Goal: Task Accomplishment & Management: Use online tool/utility

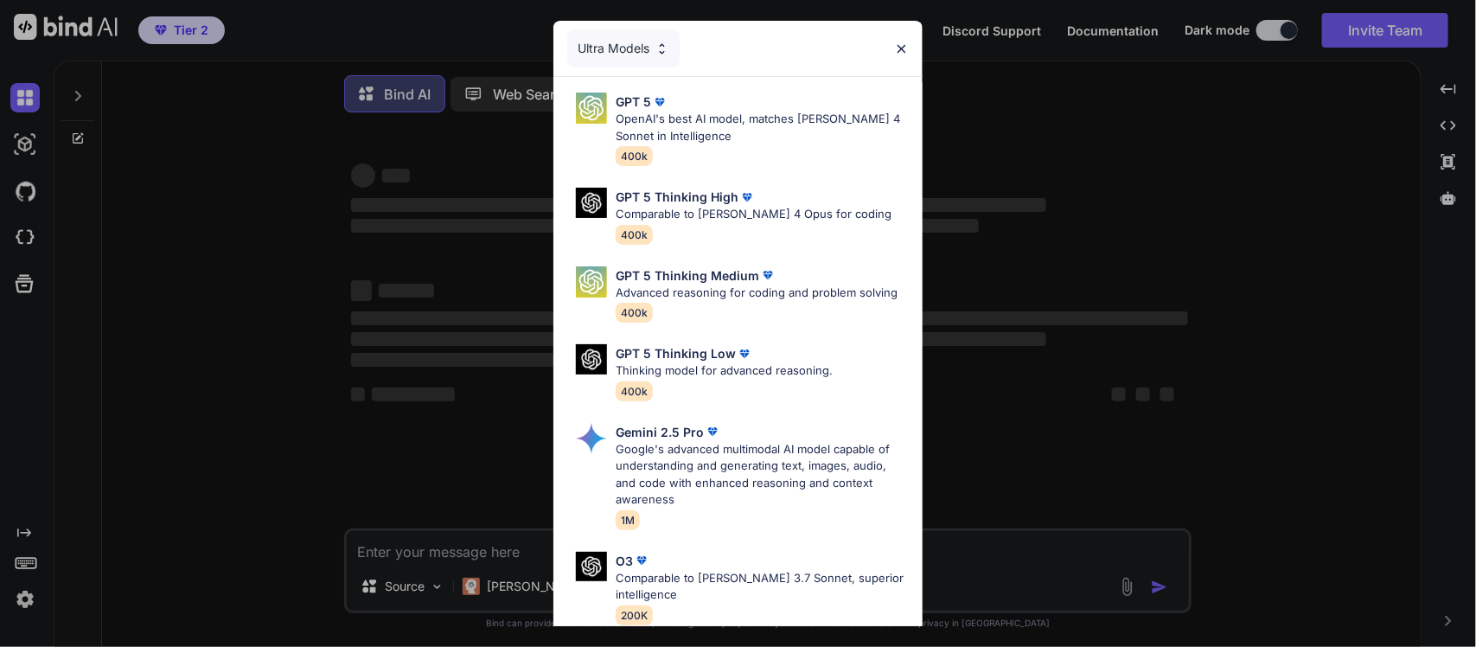
type textarea "x"
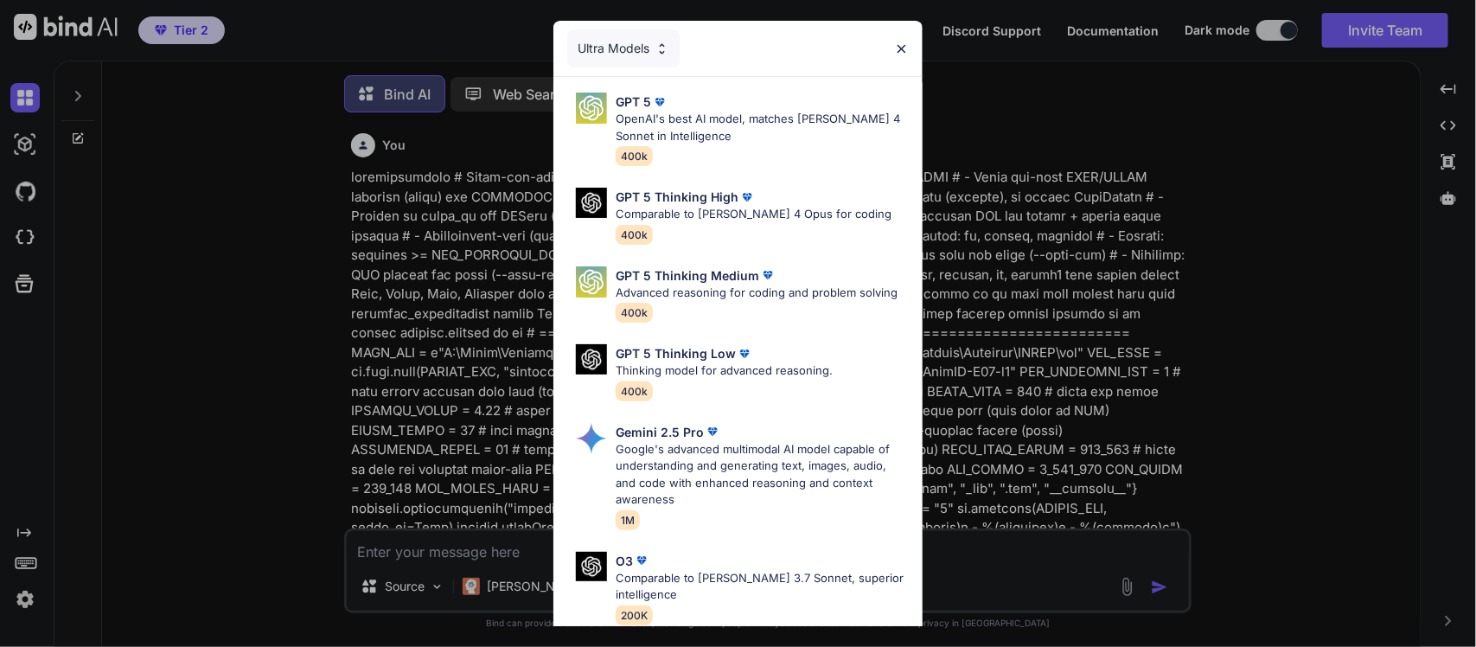
scroll to position [10, 0]
click at [783, 589] on p "Comparable to [PERSON_NAME] 3.7 Sonnet, superior intelligence" at bounding box center [762, 587] width 293 height 34
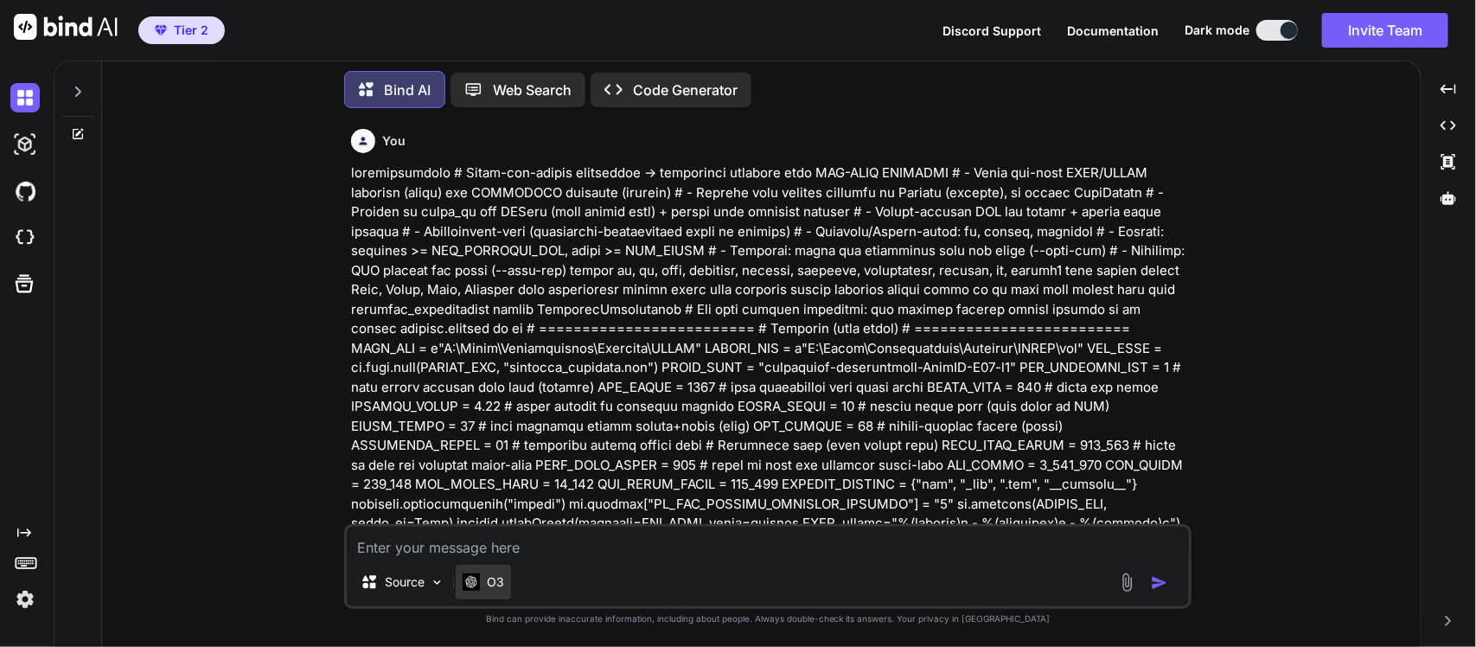
click at [489, 582] on p "O3" at bounding box center [495, 581] width 17 height 17
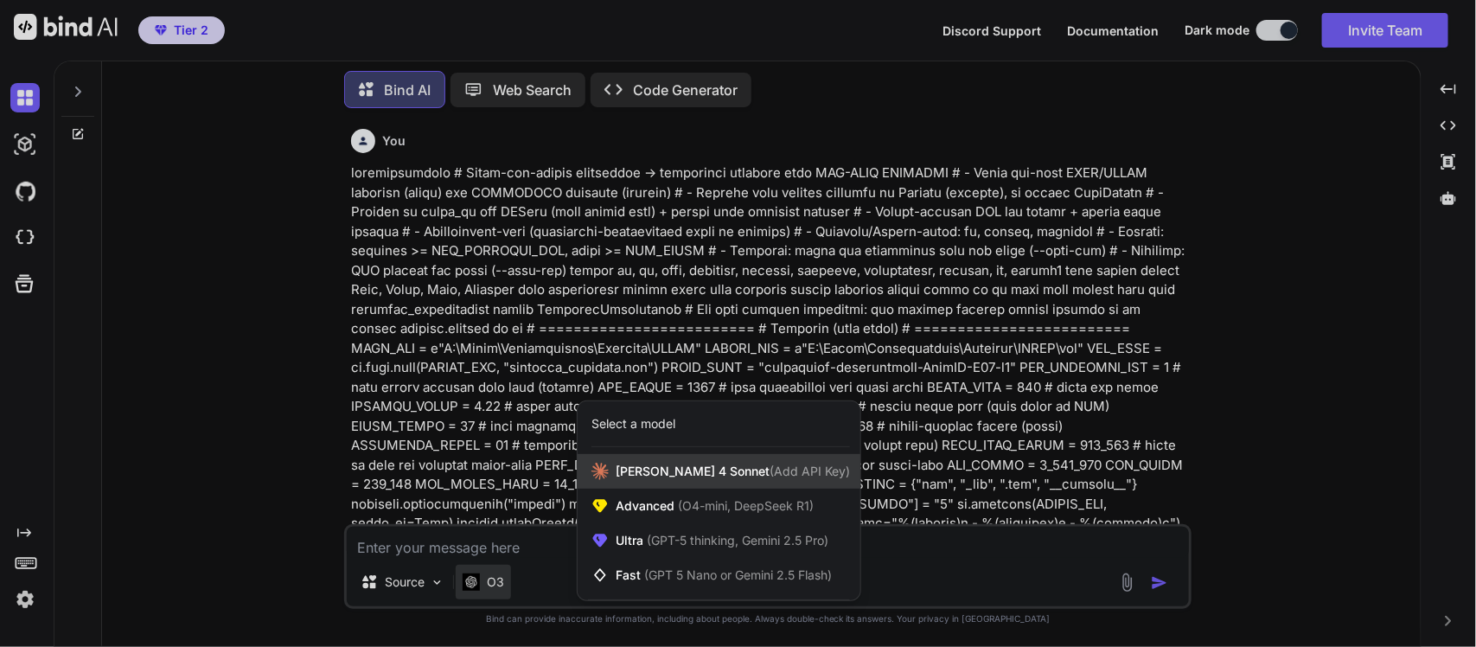
click at [671, 473] on span "[PERSON_NAME] 4 Sonnet (Add API Key)" at bounding box center [733, 471] width 234 height 17
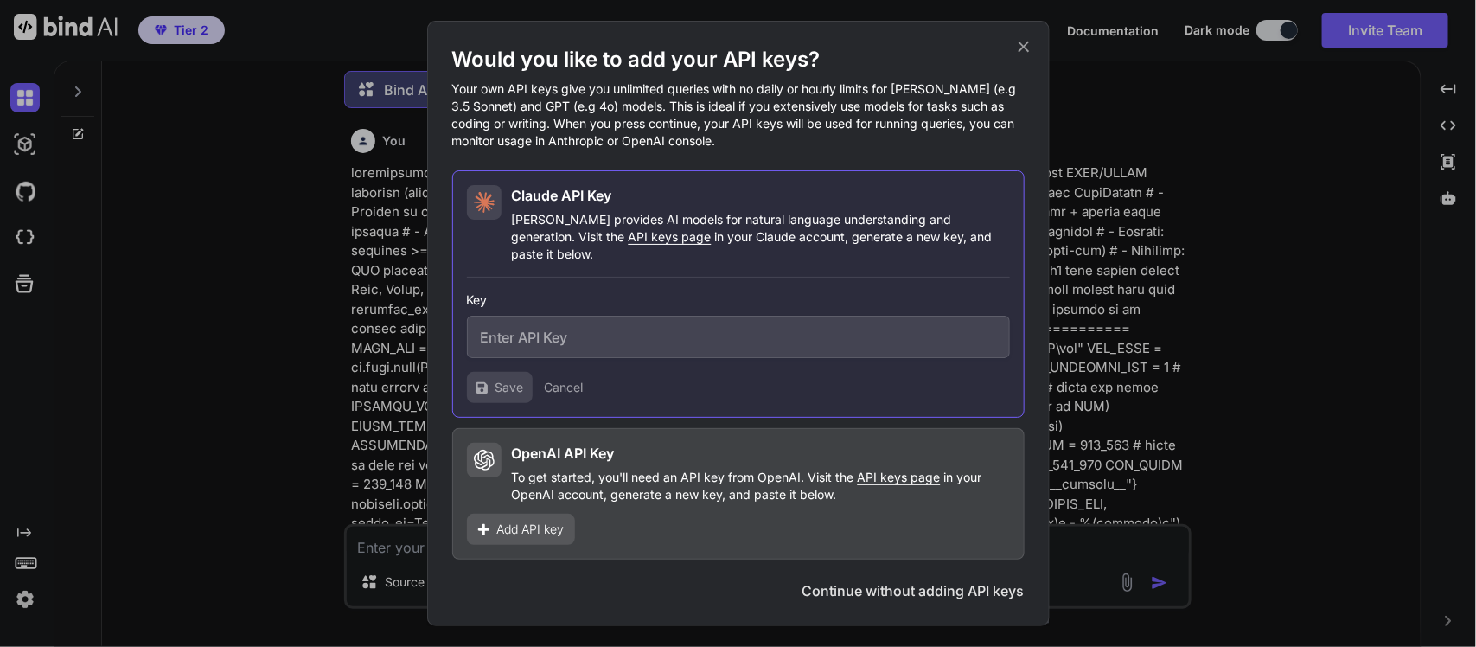
click at [1019, 50] on icon at bounding box center [1023, 47] width 11 height 11
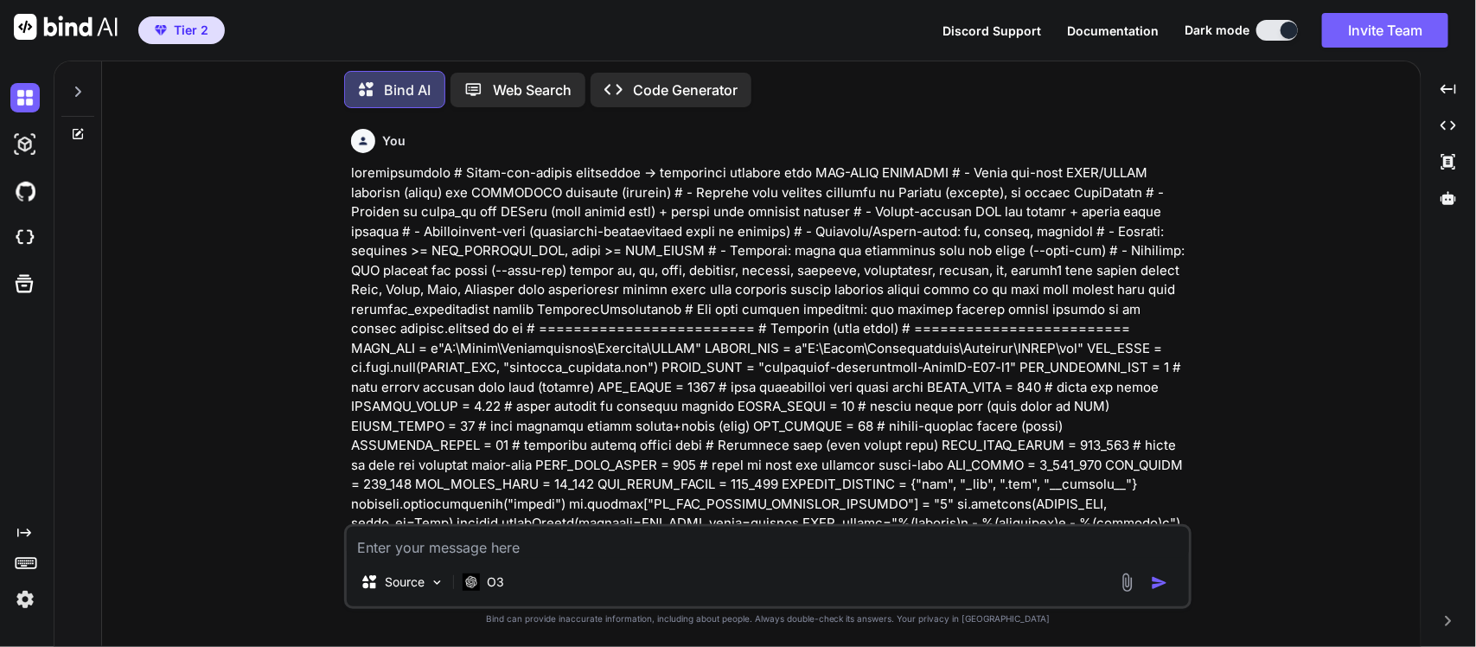
click at [23, 598] on img at bounding box center [24, 599] width 29 height 29
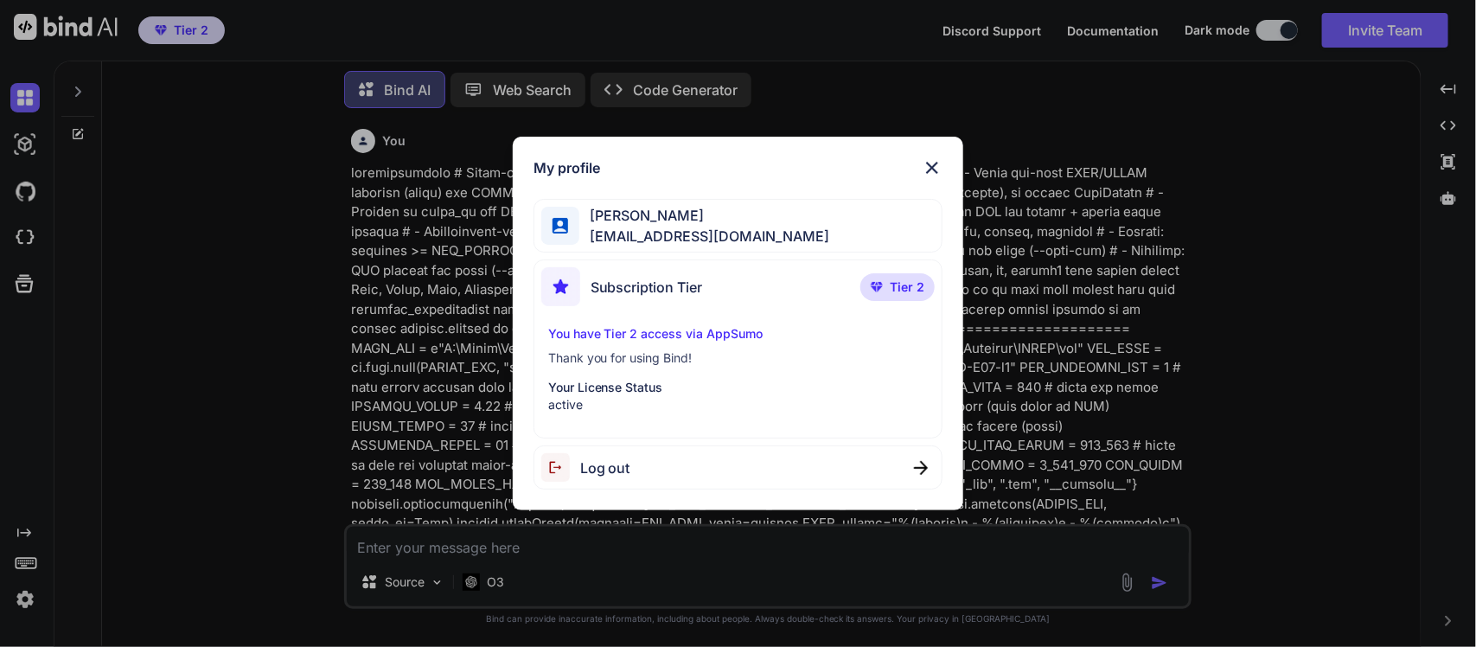
click at [931, 169] on img at bounding box center [932, 167] width 21 height 21
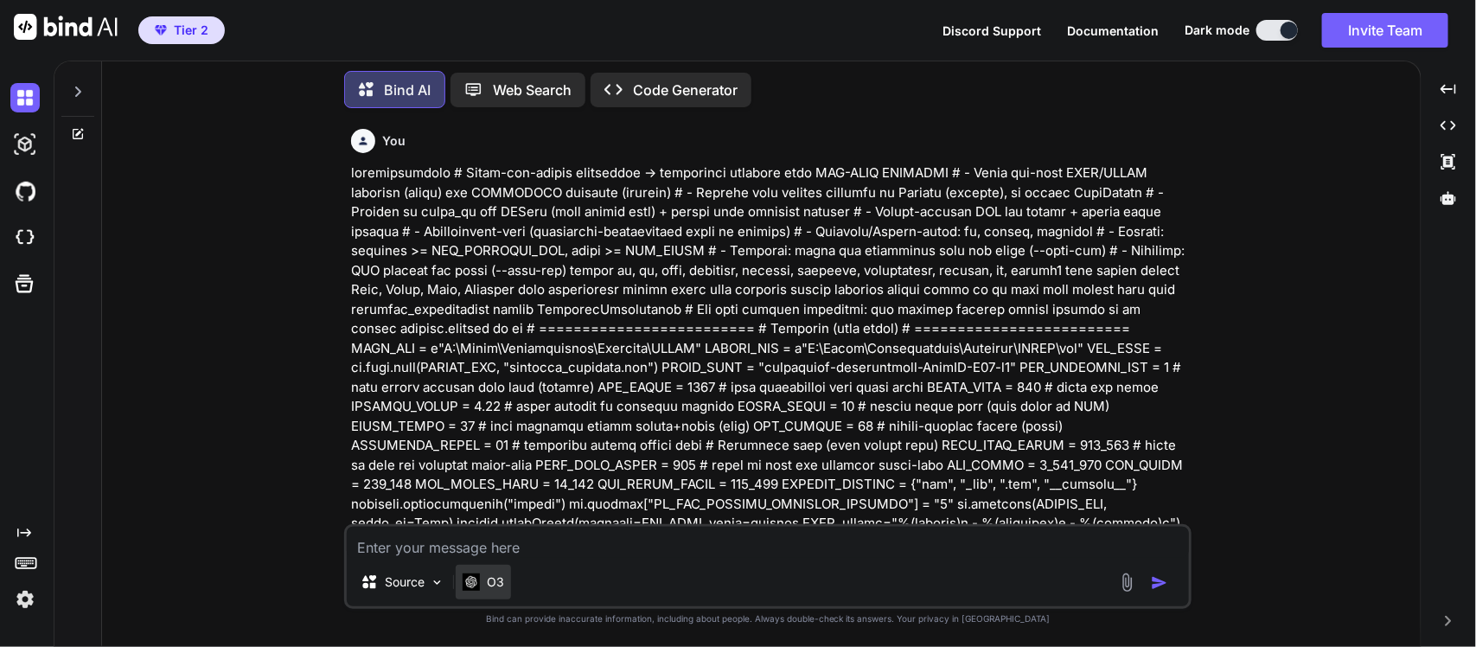
click at [478, 572] on div "O3" at bounding box center [483, 582] width 55 height 35
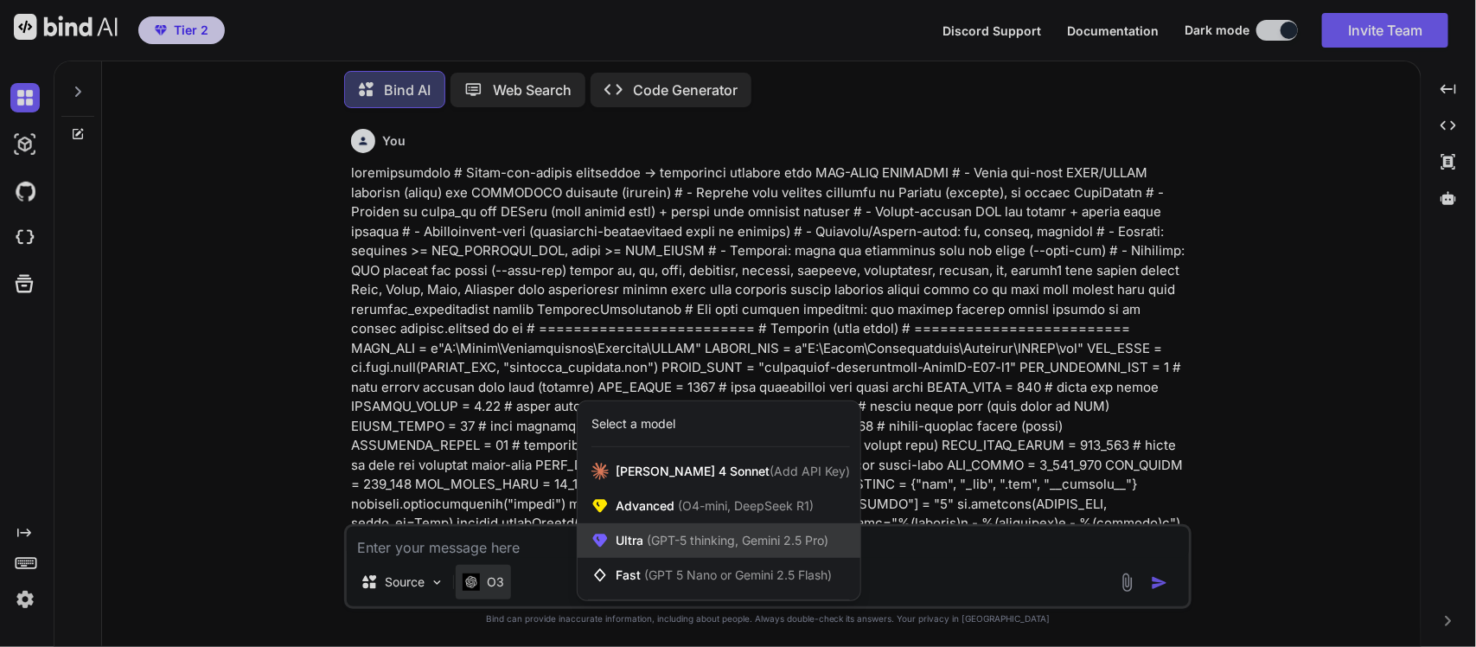
click at [645, 545] on span "(GPT-5 thinking, Gemini 2.5 Pro)" at bounding box center [735, 540] width 185 height 15
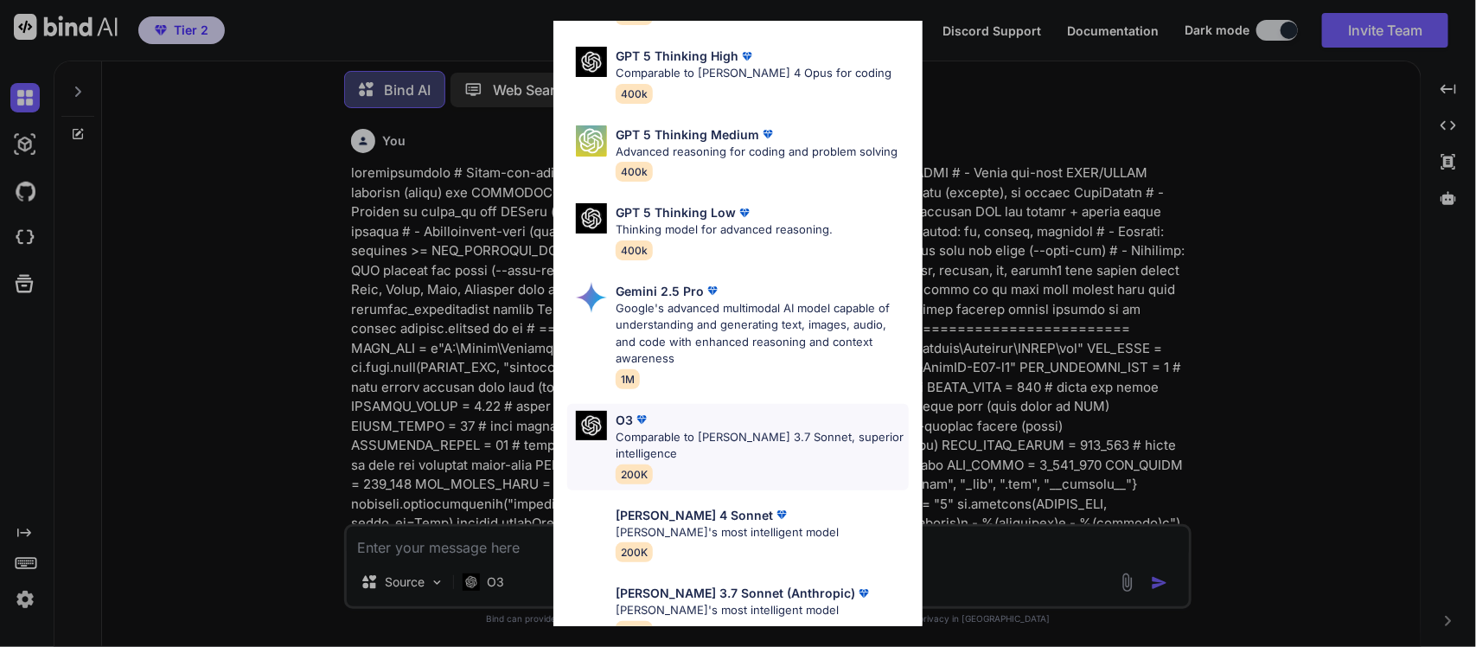
scroll to position [173, 0]
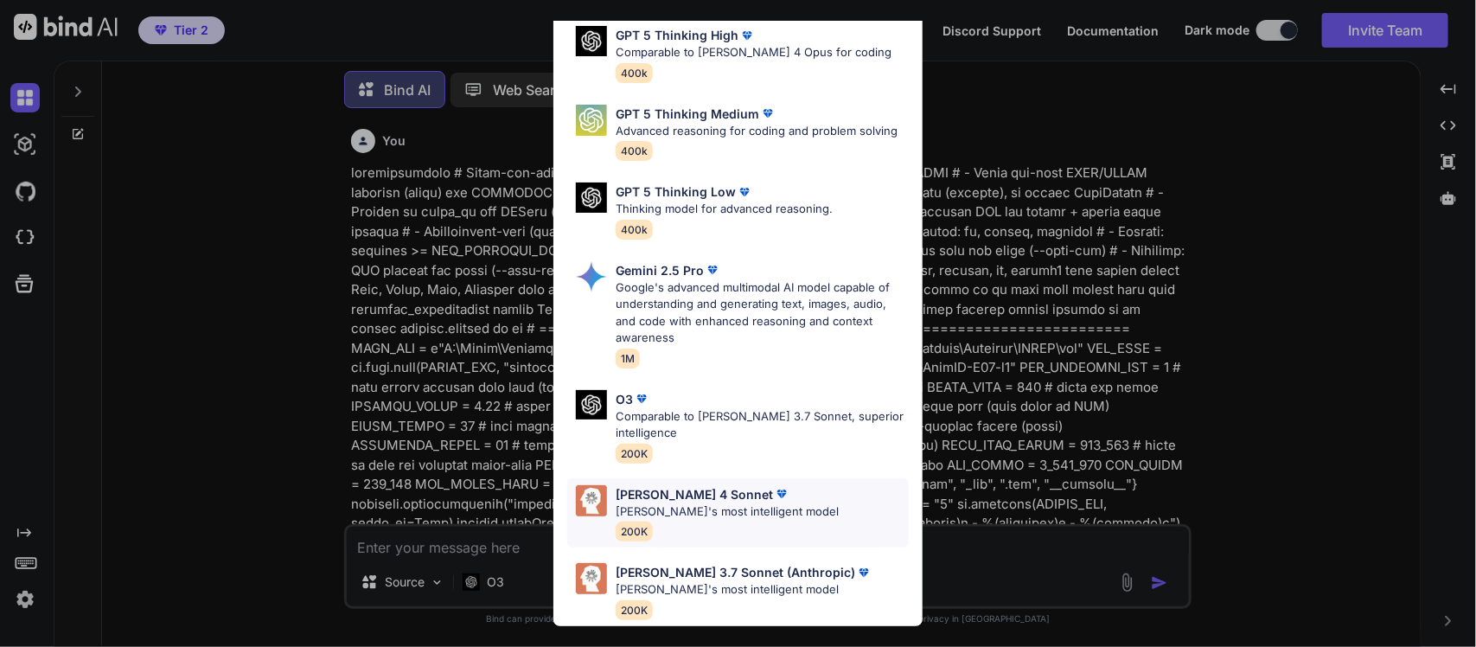
click at [732, 517] on p "[PERSON_NAME]'s most intelligent model" at bounding box center [727, 511] width 223 height 17
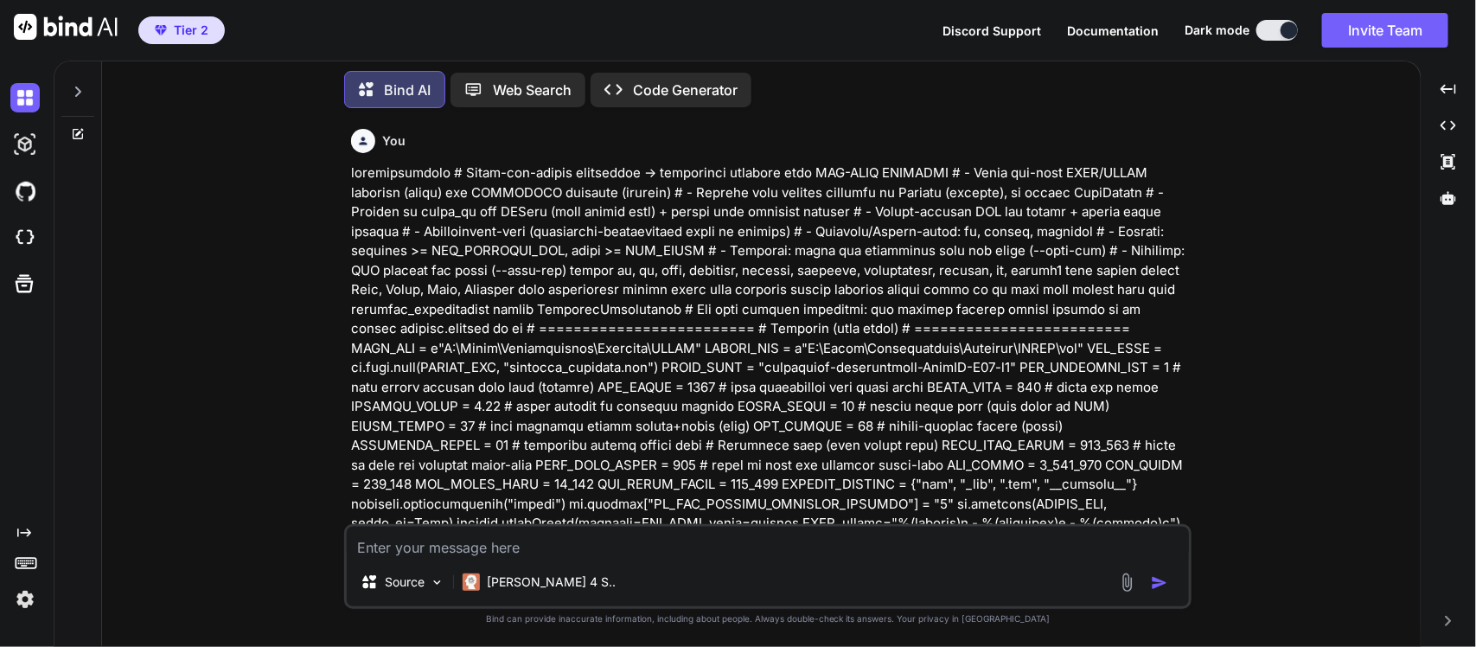
click at [467, 549] on textarea at bounding box center [768, 542] width 842 height 31
paste textarea "# trustpilot_contacts_extract.py # -*- coding: utf-8 -*- from __future__ import…"
type textarea "please review this code...............# trustpilot_contacts_extract.py # -*- co…"
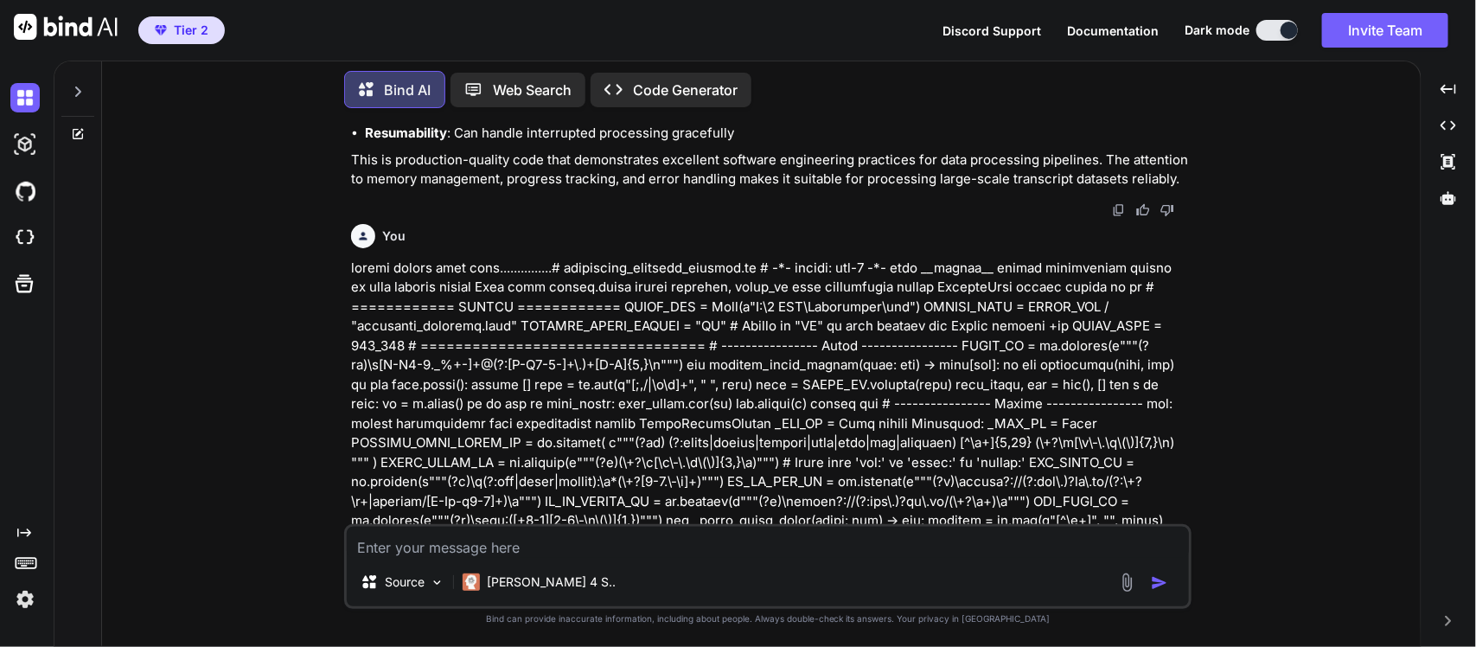
scroll to position [6341, 0]
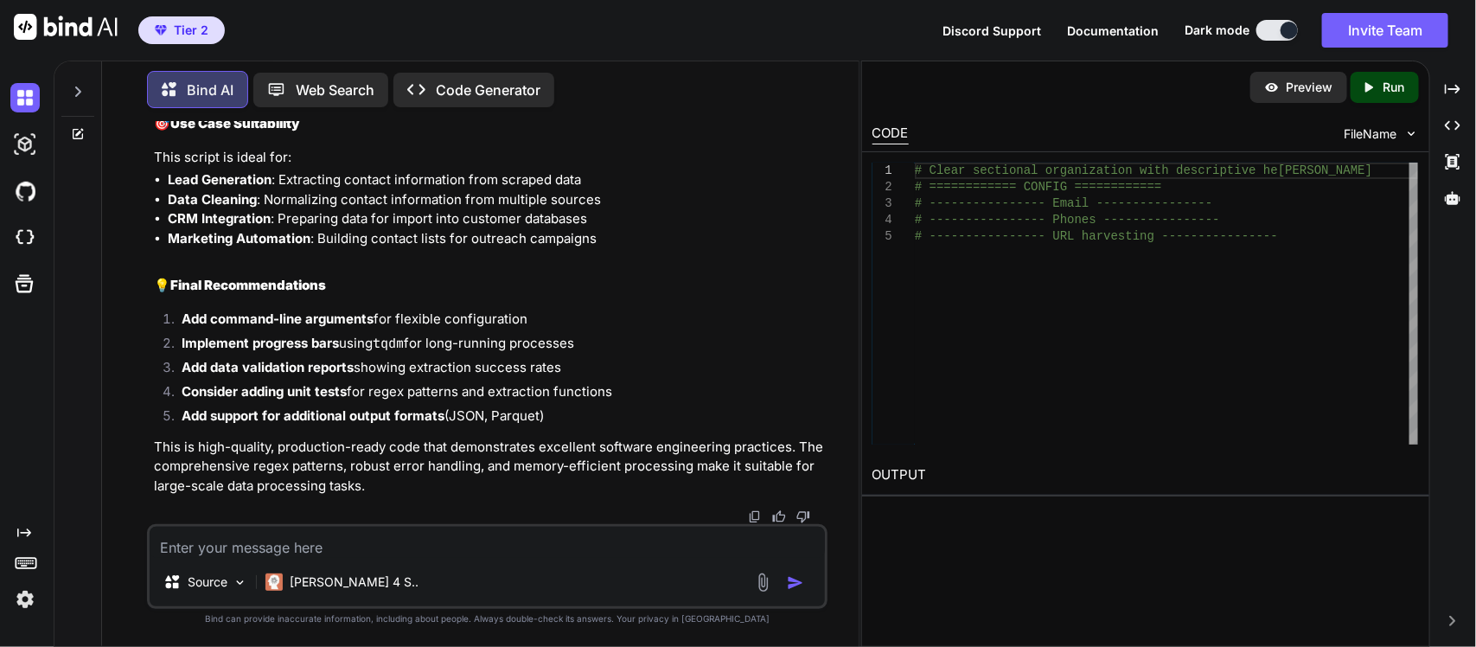
scroll to position [13748, 0]
click at [400, 534] on textarea at bounding box center [488, 542] width 676 height 31
click at [476, 549] on textarea at bounding box center [488, 542] width 676 height 31
paste textarea "- WhatsApp link has this format but the regex is should also collecting this fo…"
type textarea "- WhatsApp link has this format but the regex is should also collecting this fo…"
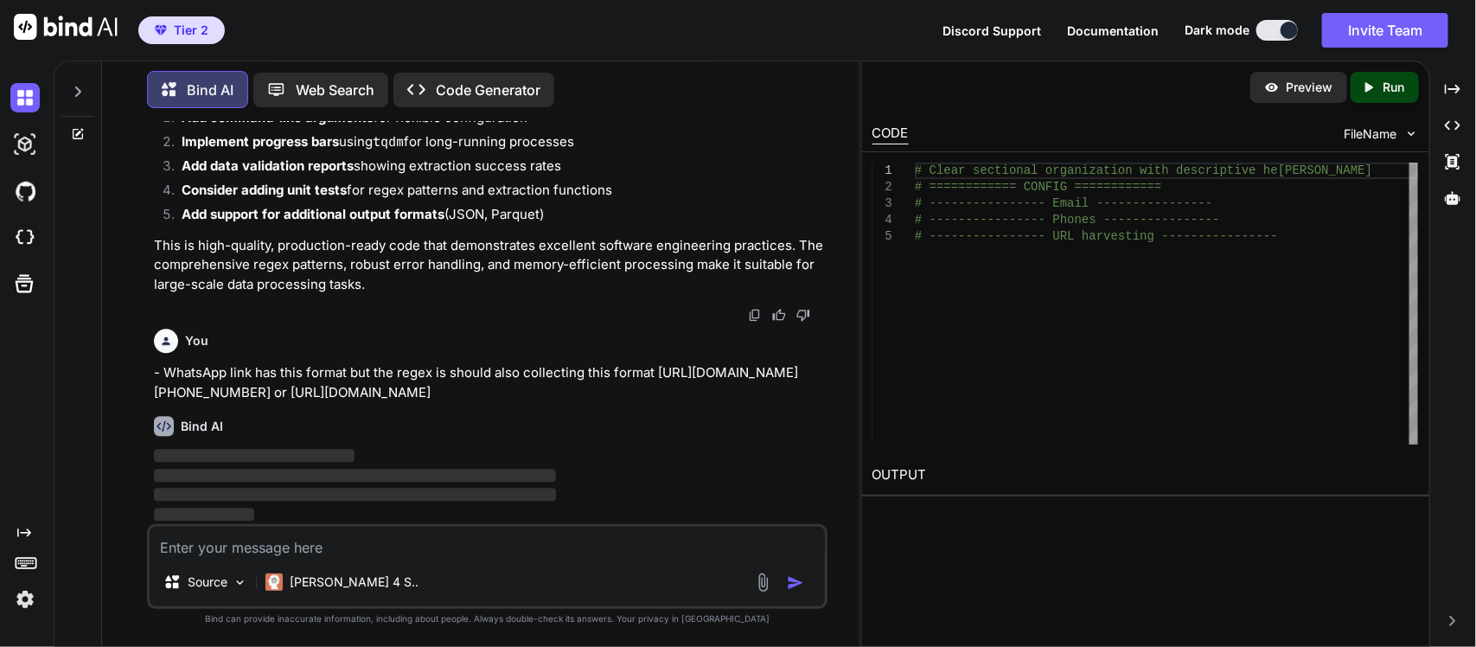
scroll to position [14234, 0]
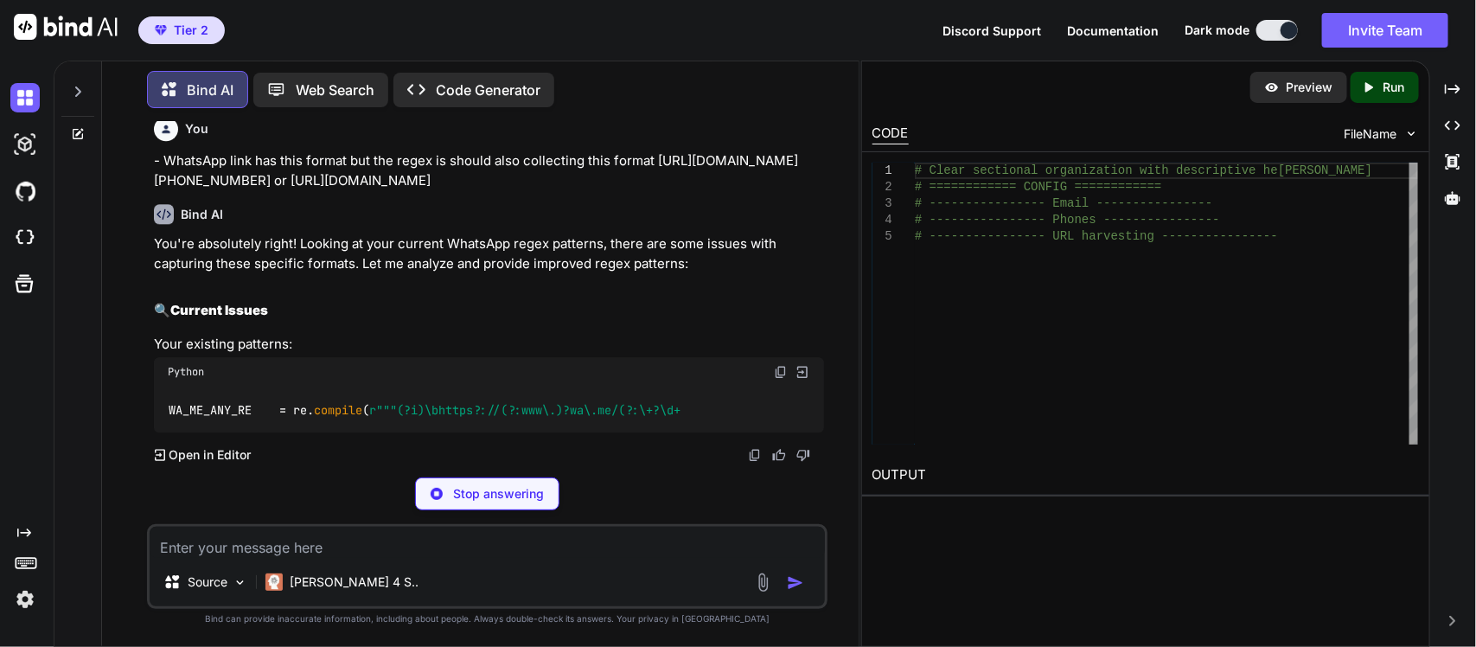
click at [541, 409] on div "Bind AI You're absolutely right! Looking at your current WhatsApp regex pattern…" at bounding box center [489, 326] width 671 height 272
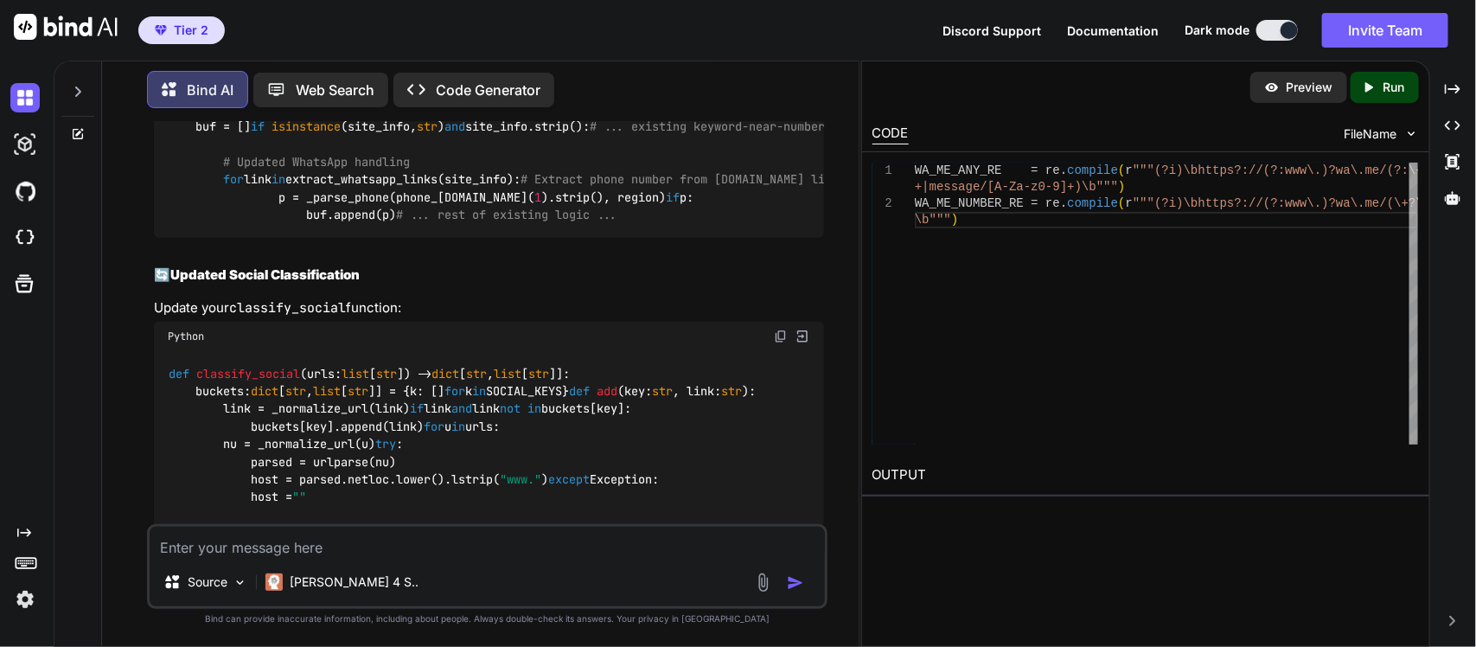
scroll to position [15055, 0]
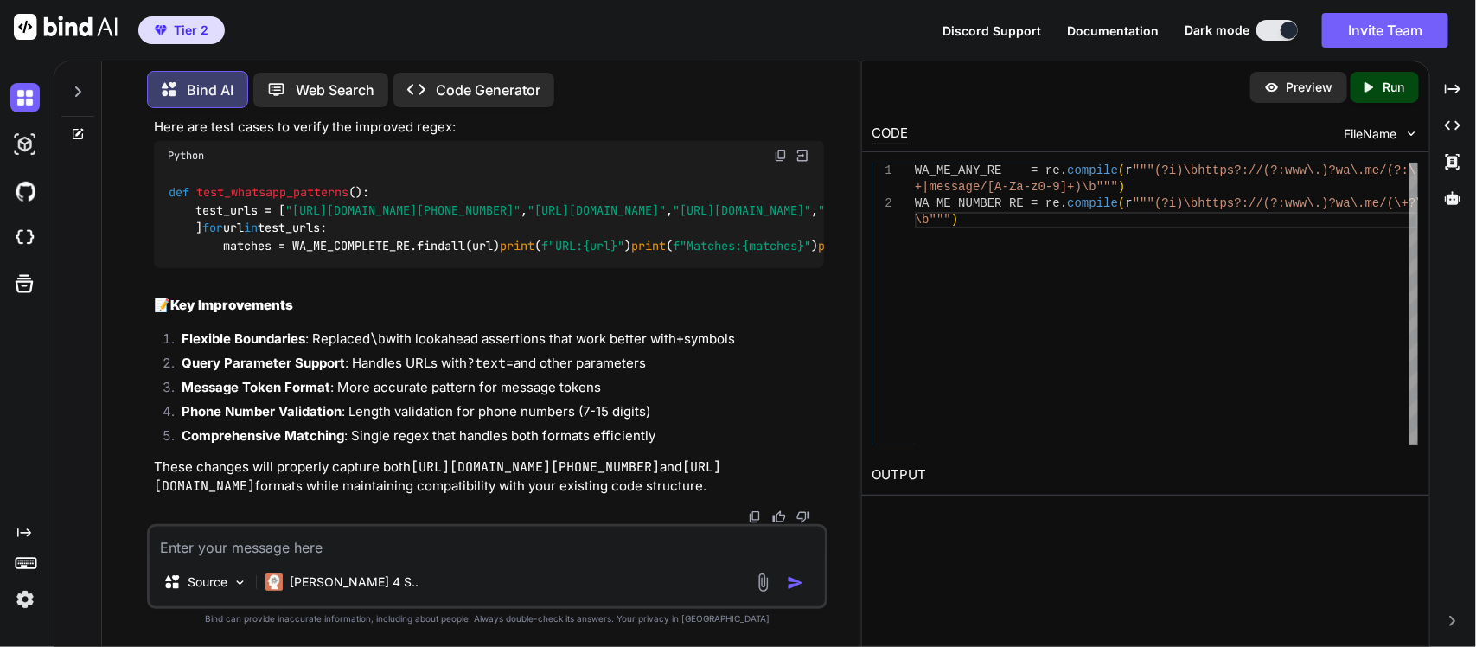
scroll to position [16418, 0]
click at [461, 558] on textarea at bounding box center [488, 542] width 676 height 31
paste textarea "# trustpilot_contacts_extract.py # -*- coding: utf-8 -*- from __future__ import…"
type textarea "# trustpilot_contacts_extract.py # -*- coding: utf-8 -*- from __future__ import…"
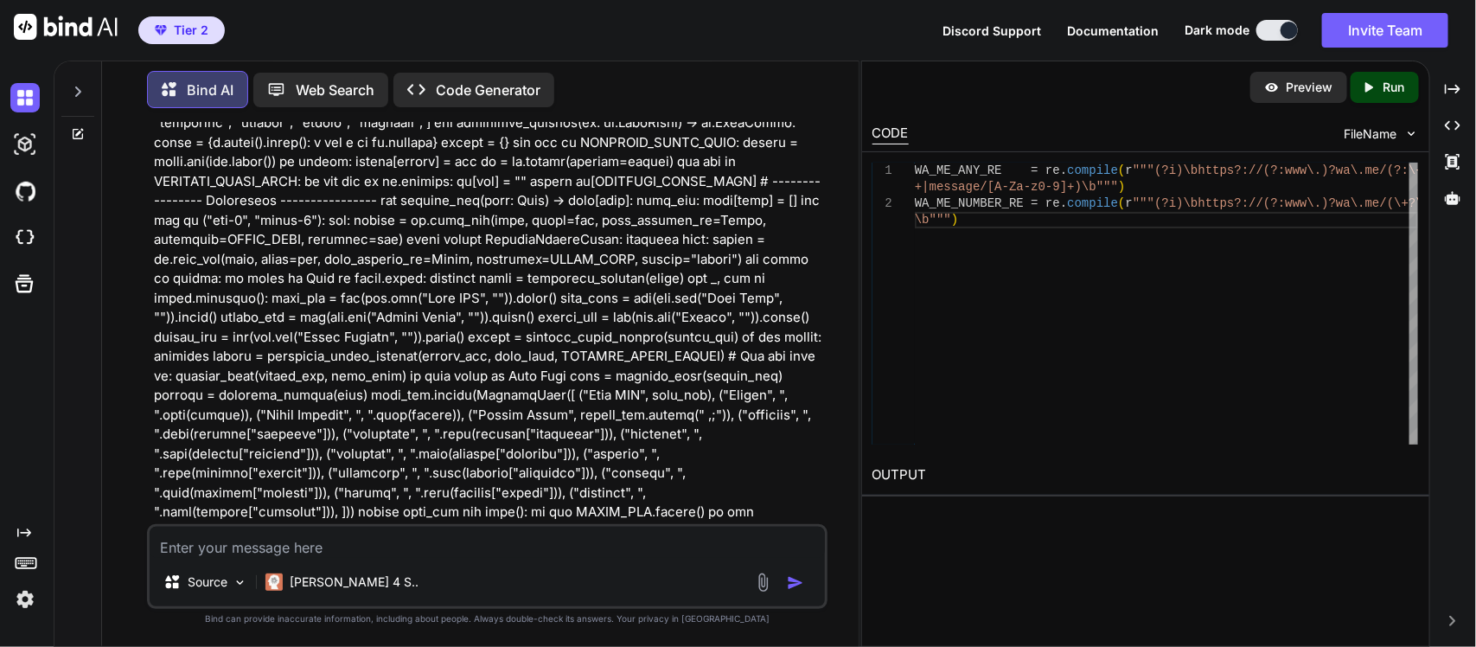
scroll to position [18034, 0]
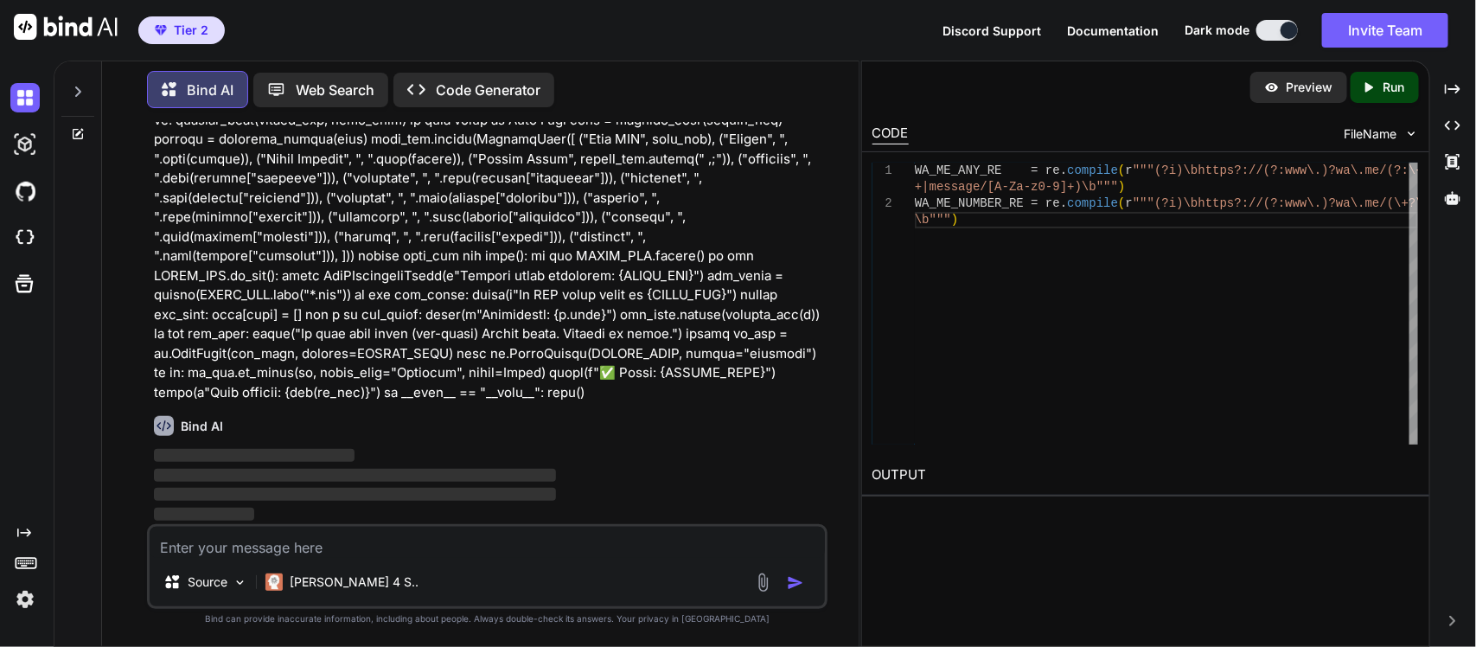
scroll to position [20187, 0]
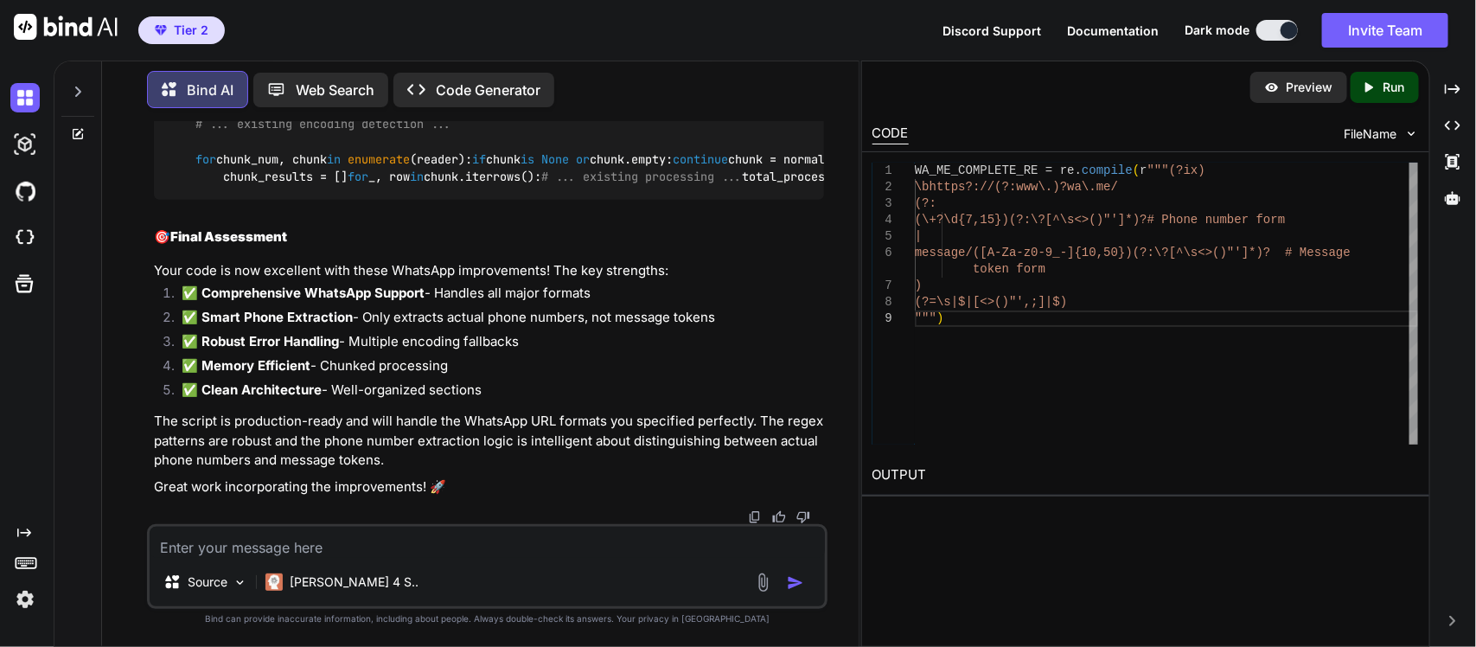
scroll to position [22781, 0]
